Goal: Transaction & Acquisition: Purchase product/service

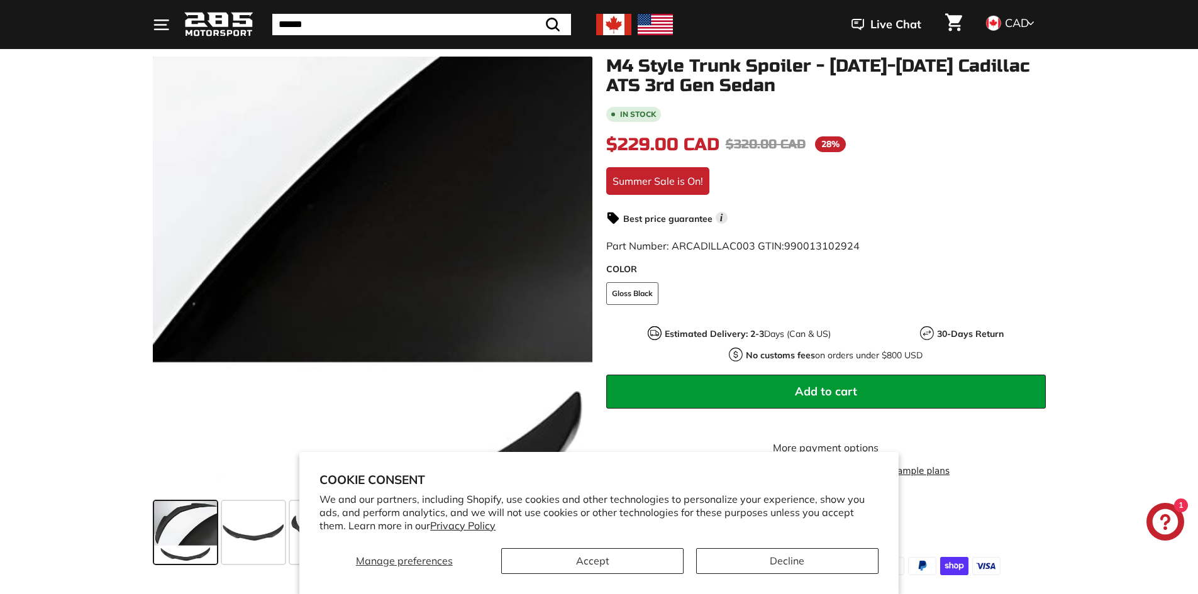
scroll to position [189, 0]
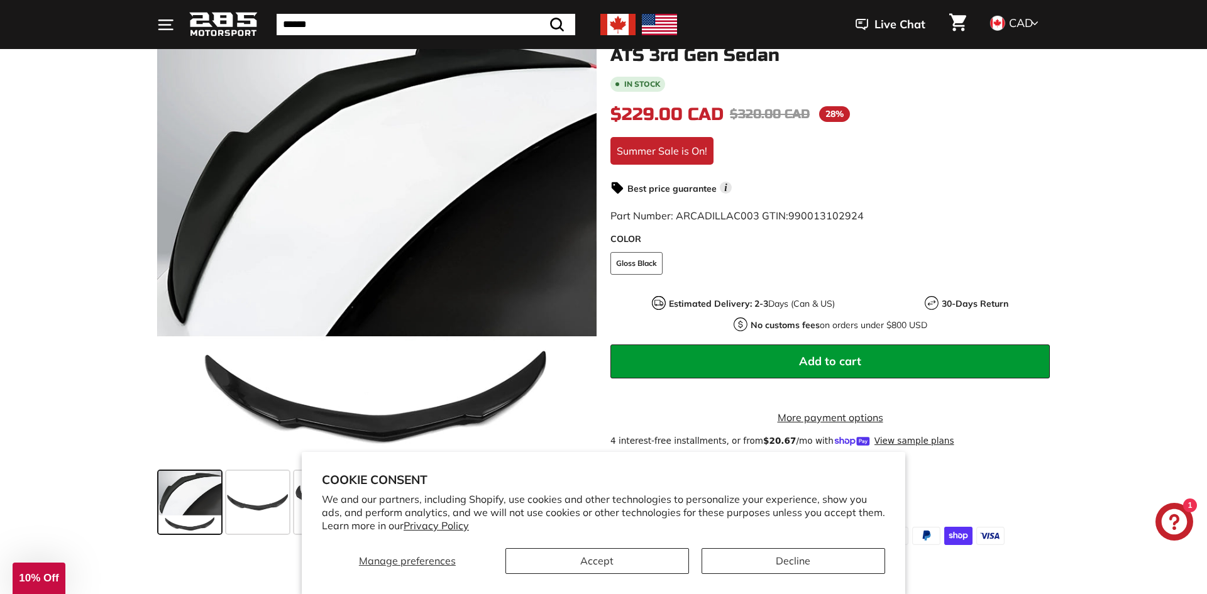
click at [62, 375] on div "Close dialog UNLOCK 10% Off Sign up to receive 10% off your first order and exc…" at bounding box center [603, 297] width 1207 height 594
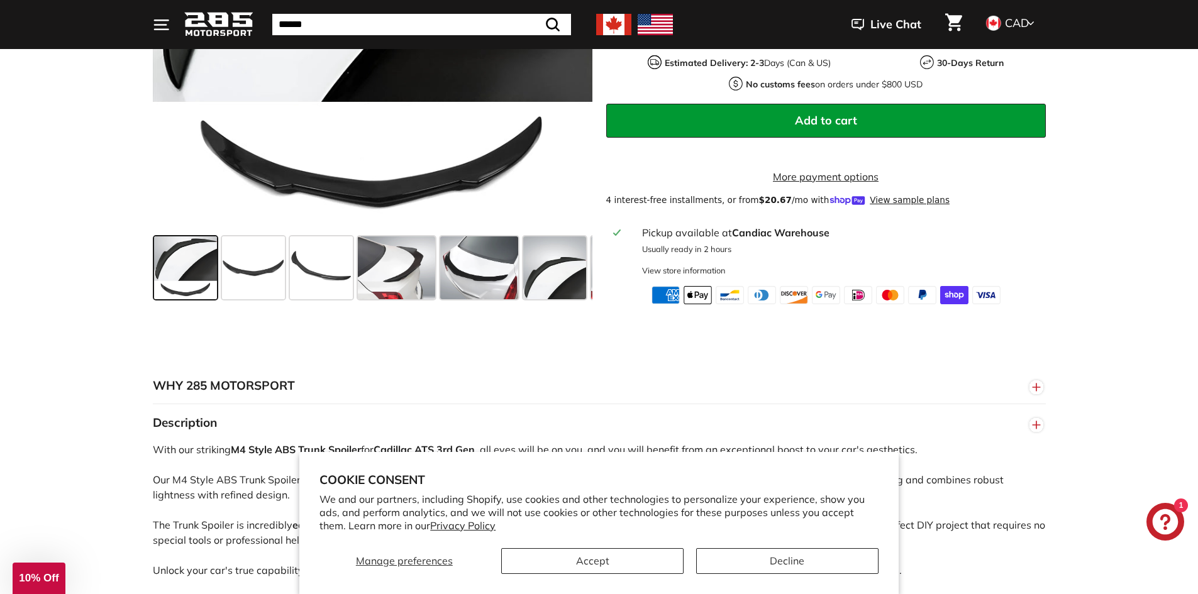
scroll to position [440, 0]
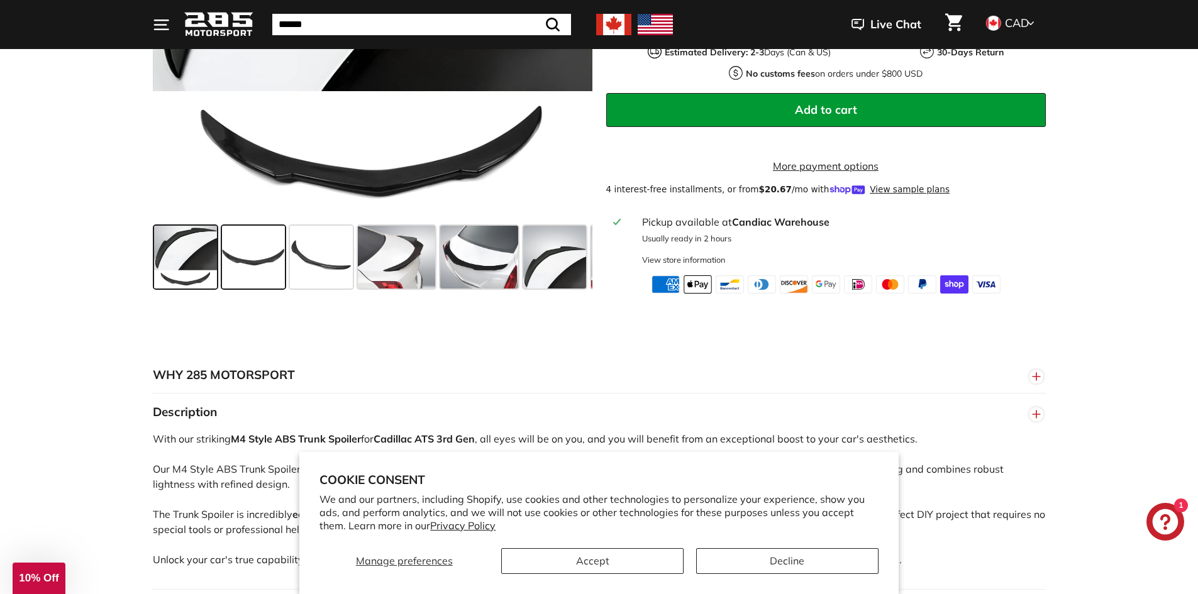
click at [257, 289] on span at bounding box center [253, 257] width 63 height 63
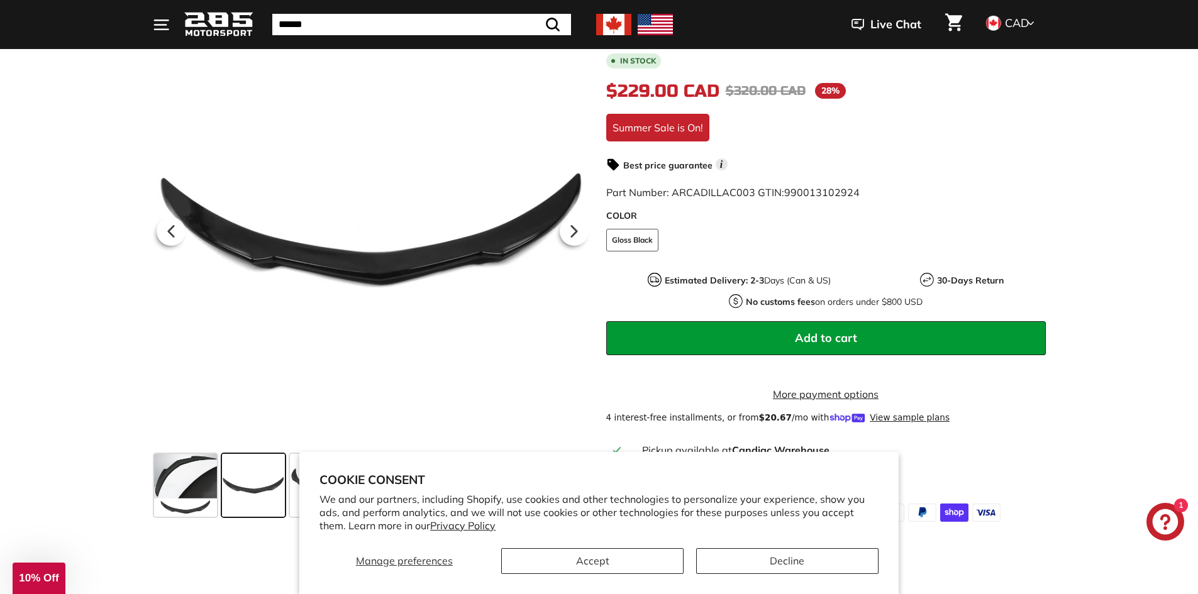
scroll to position [189, 0]
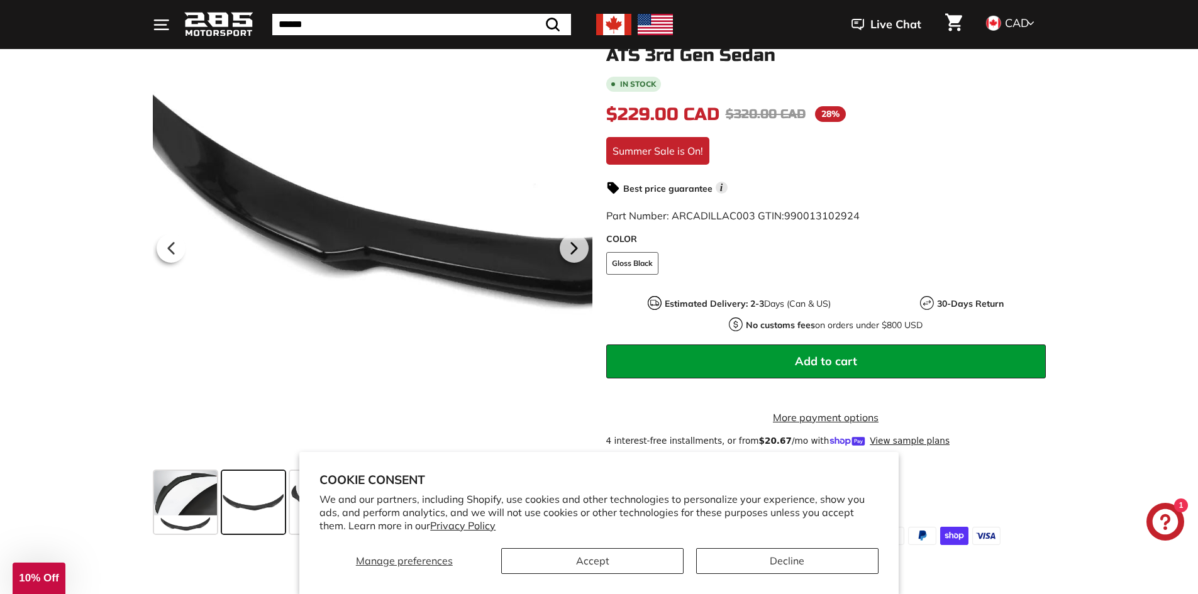
drag, startPoint x: 303, startPoint y: 251, endPoint x: 181, endPoint y: 300, distance: 131.5
click at [181, 300] on div at bounding box center [373, 246] width 440 height 440
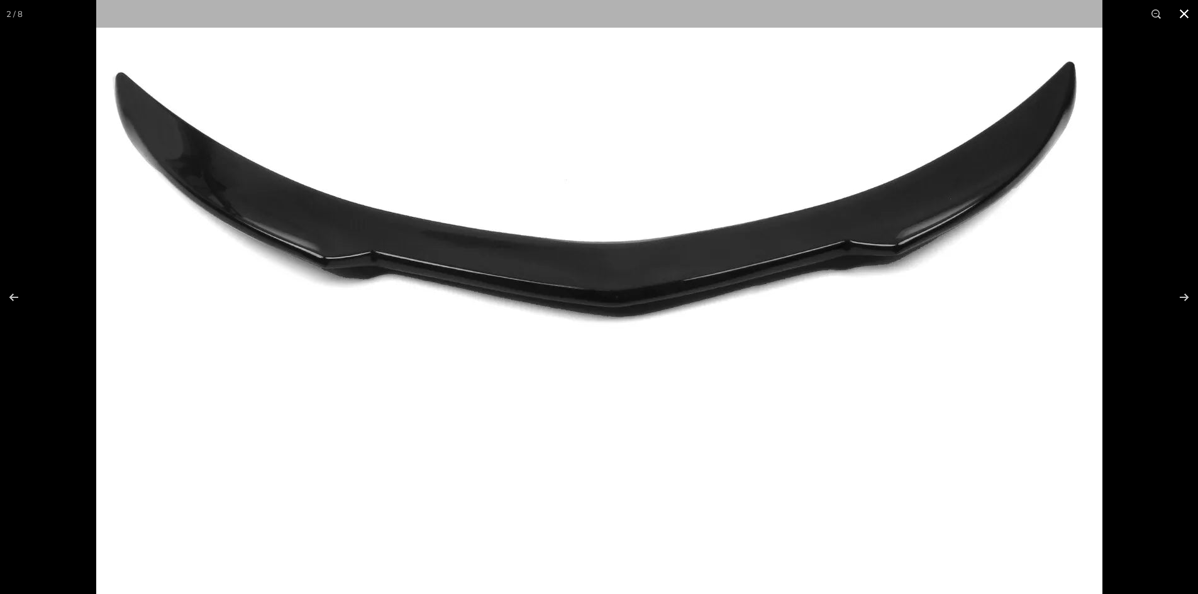
click at [1194, 18] on button at bounding box center [1184, 14] width 28 height 28
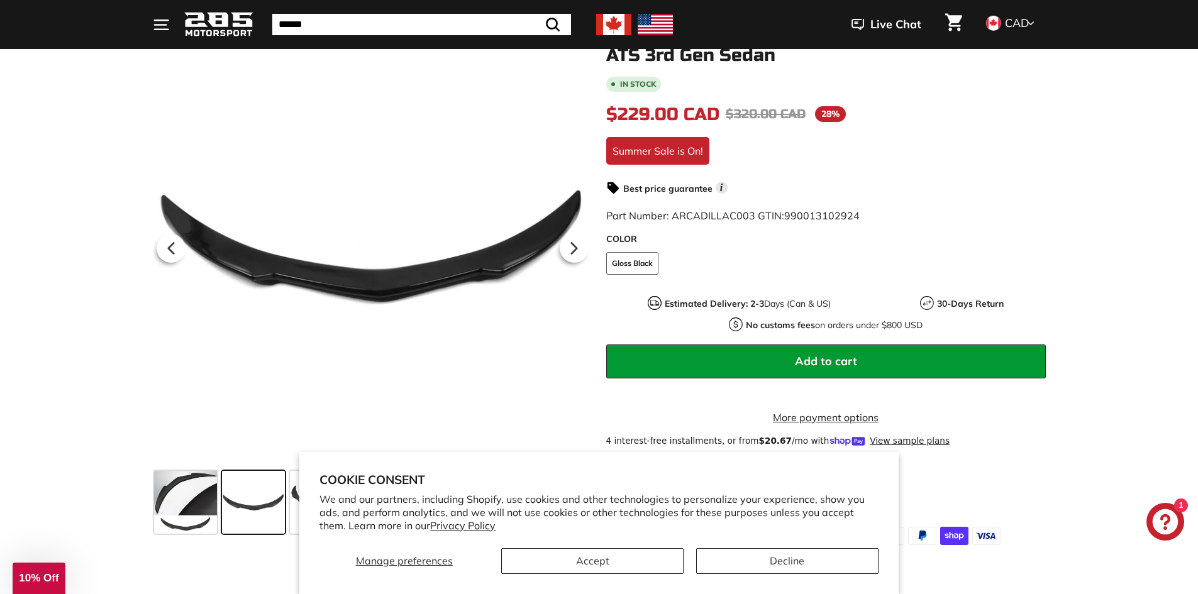
scroll to position [377, 0]
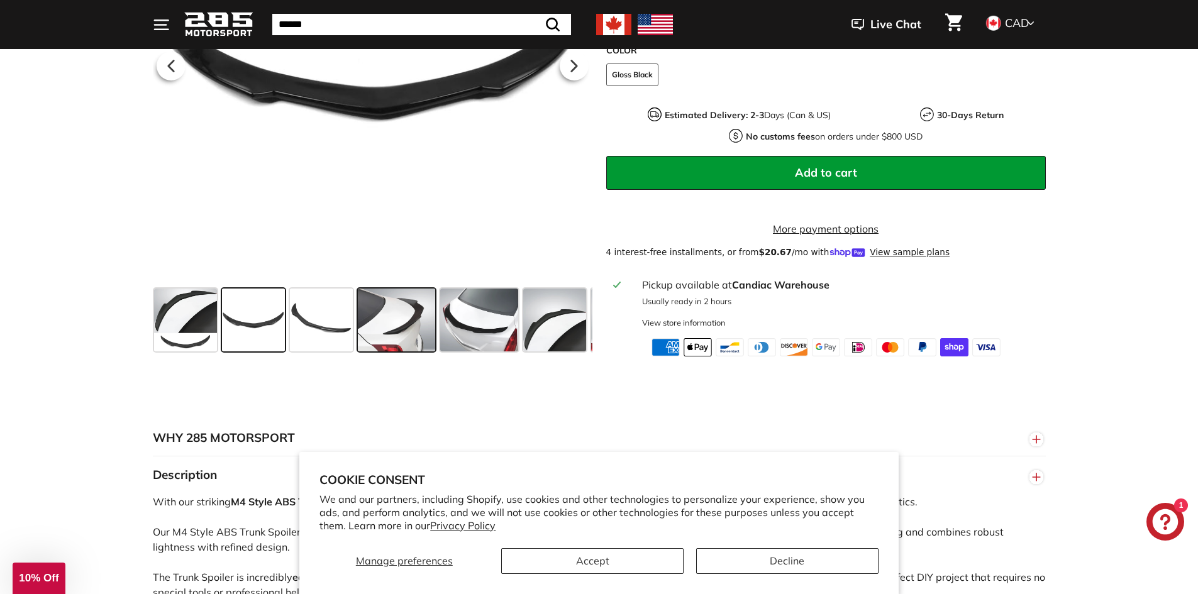
click at [394, 335] on span at bounding box center [397, 320] width 78 height 63
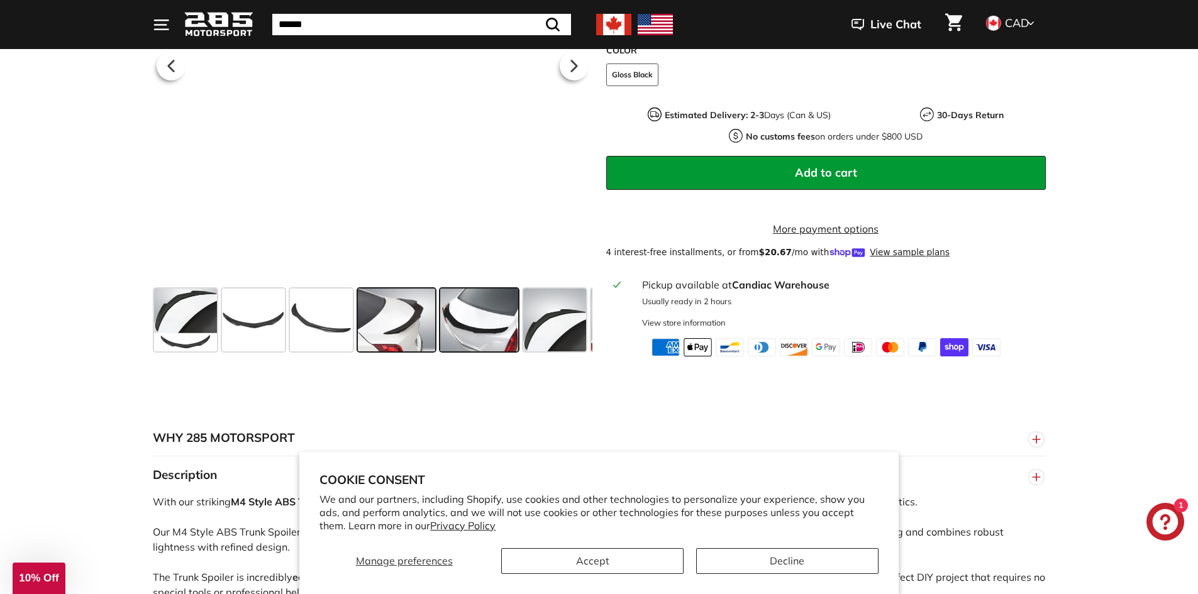
click at [477, 340] on span at bounding box center [479, 320] width 78 height 63
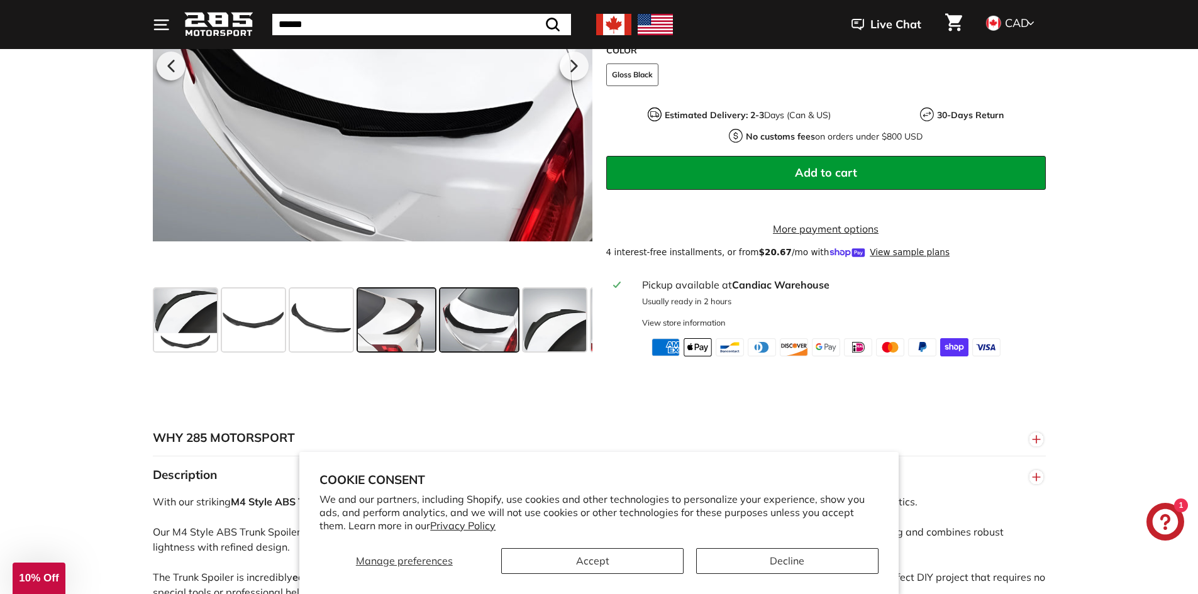
click at [407, 342] on span at bounding box center [397, 320] width 78 height 63
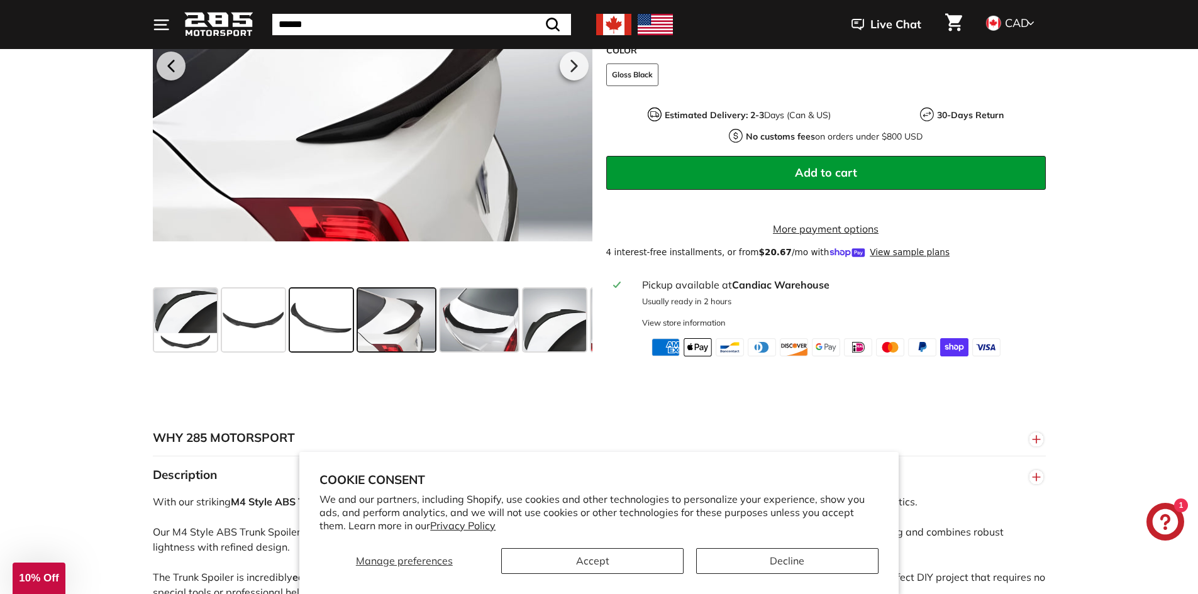
drag, startPoint x: 576, startPoint y: 339, endPoint x: 335, endPoint y: 331, distance: 241.0
click at [335, 331] on div at bounding box center [373, 320] width 440 height 73
click at [521, 333] on div at bounding box center [555, 320] width 68 height 68
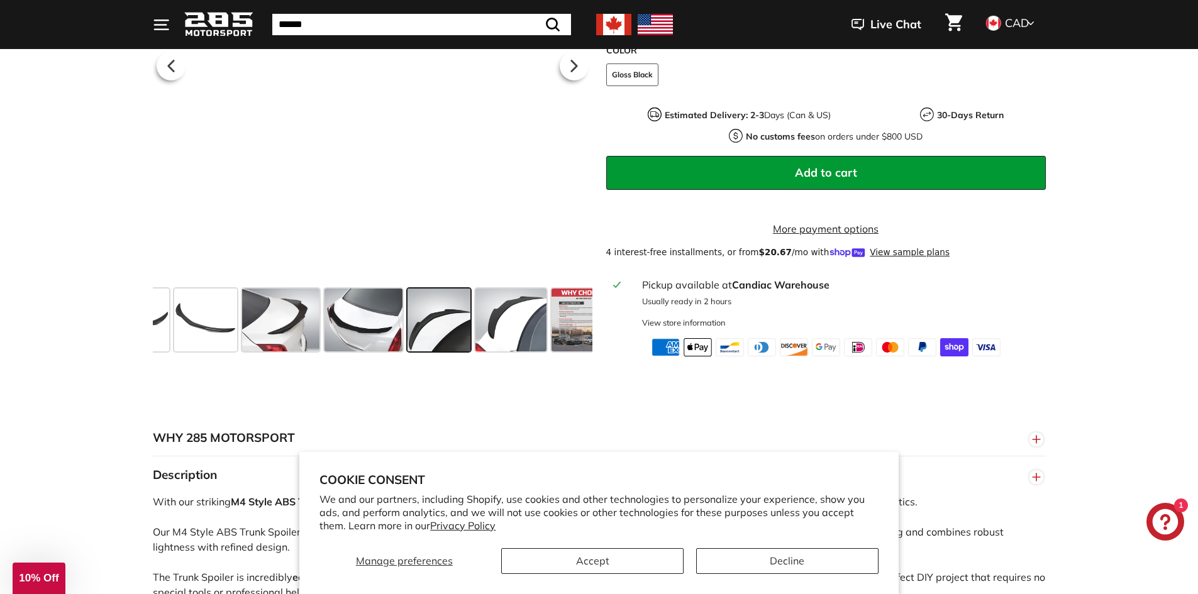
scroll to position [0, 91]
